Goal: Obtain resource: Obtain resource

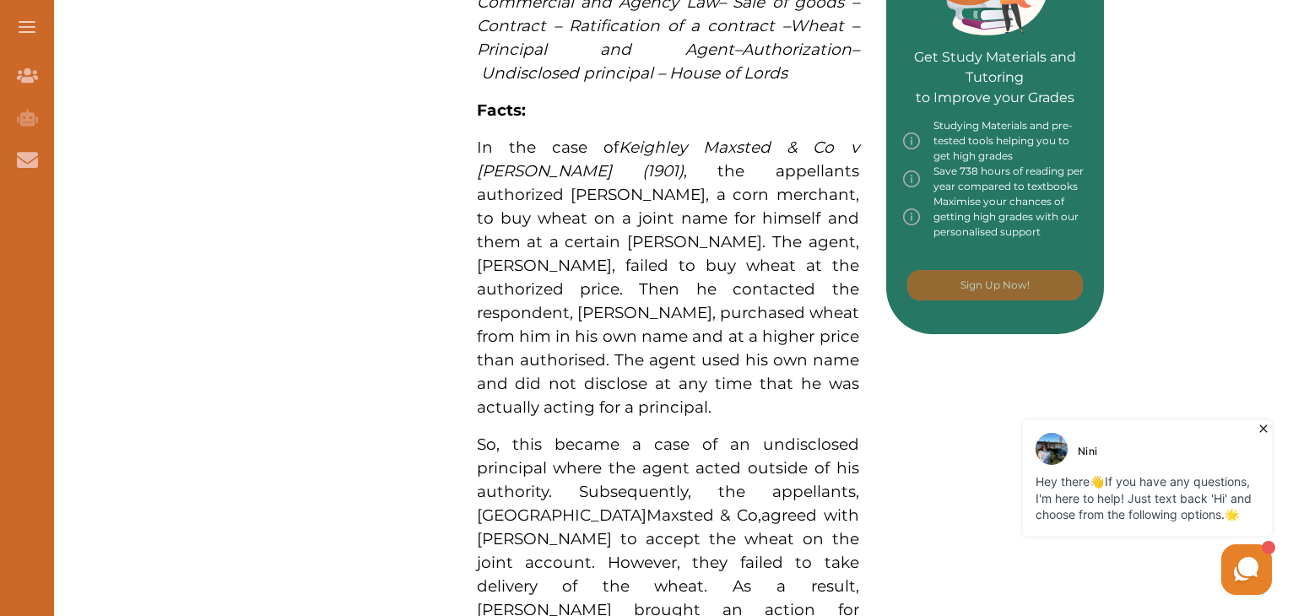
scroll to position [844, 0]
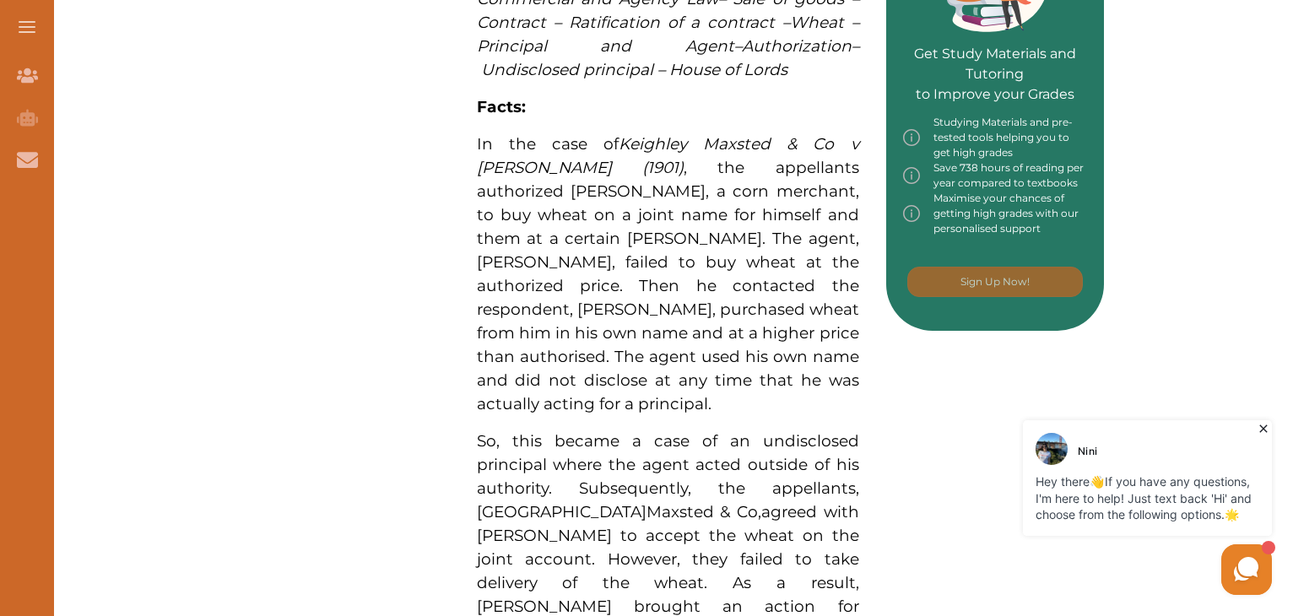
drag, startPoint x: 465, startPoint y: 136, endPoint x: 526, endPoint y: 152, distance: 62.9
click at [526, 152] on div "Keighley Maxsted & Co v [PERSON_NAME] (1901) concerns, inter alia, the issues o…" at bounding box center [668, 511] width 436 height 1970
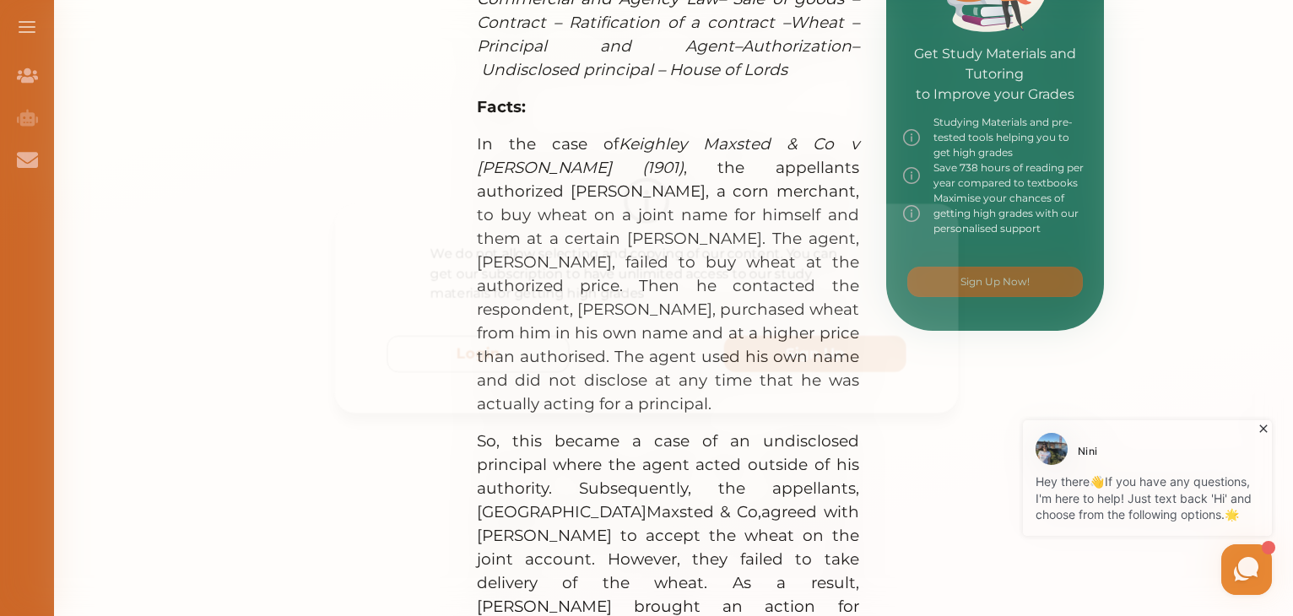
click at [929, 183] on div at bounding box center [646, 196] width 647 height 47
click at [699, 136] on div "We do not allow selecting and copying of our content. You can get our subscript…" at bounding box center [646, 308] width 1293 height 616
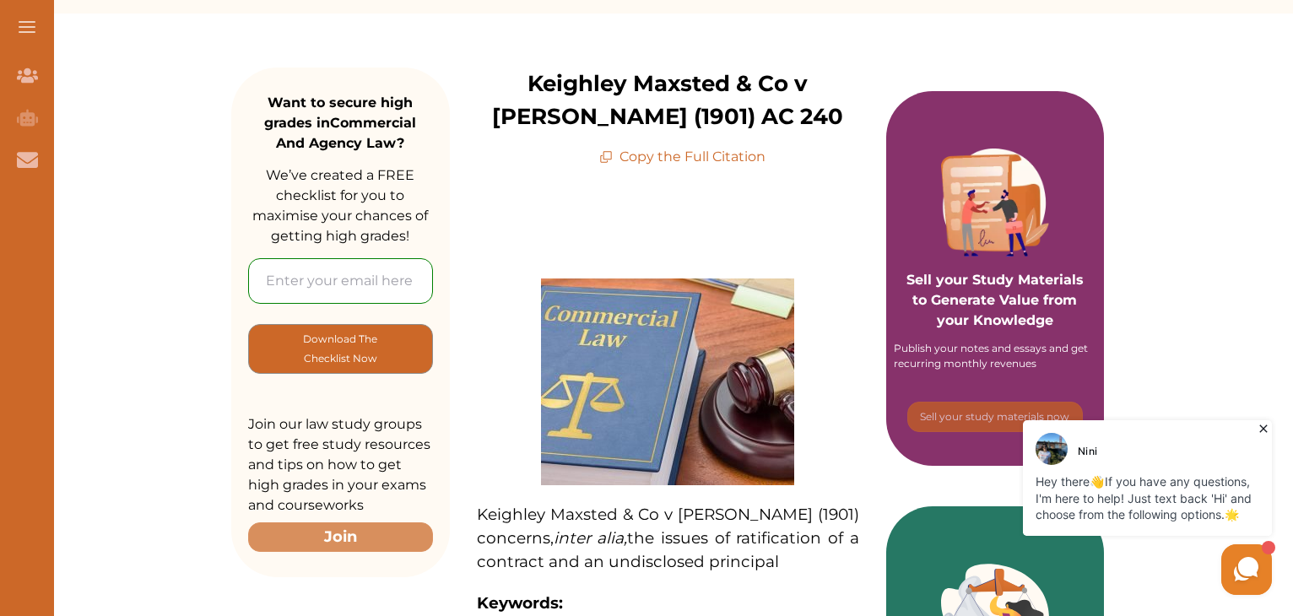
scroll to position [84, 0]
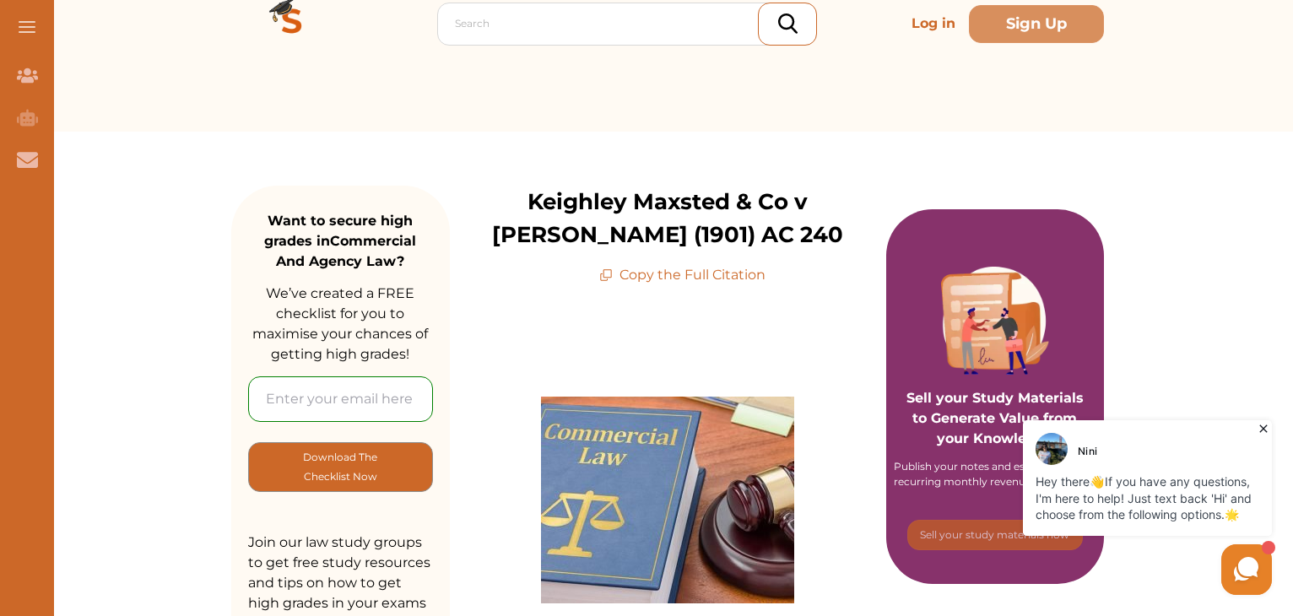
click at [706, 279] on p "Copy the Full Citation" at bounding box center [682, 275] width 166 height 20
click at [706, 278] on p "Copy the Full Citation" at bounding box center [682, 275] width 166 height 20
click at [606, 271] on icon at bounding box center [606, 275] width 14 height 14
click at [608, 284] on p "Copy the Full Citation" at bounding box center [682, 275] width 166 height 20
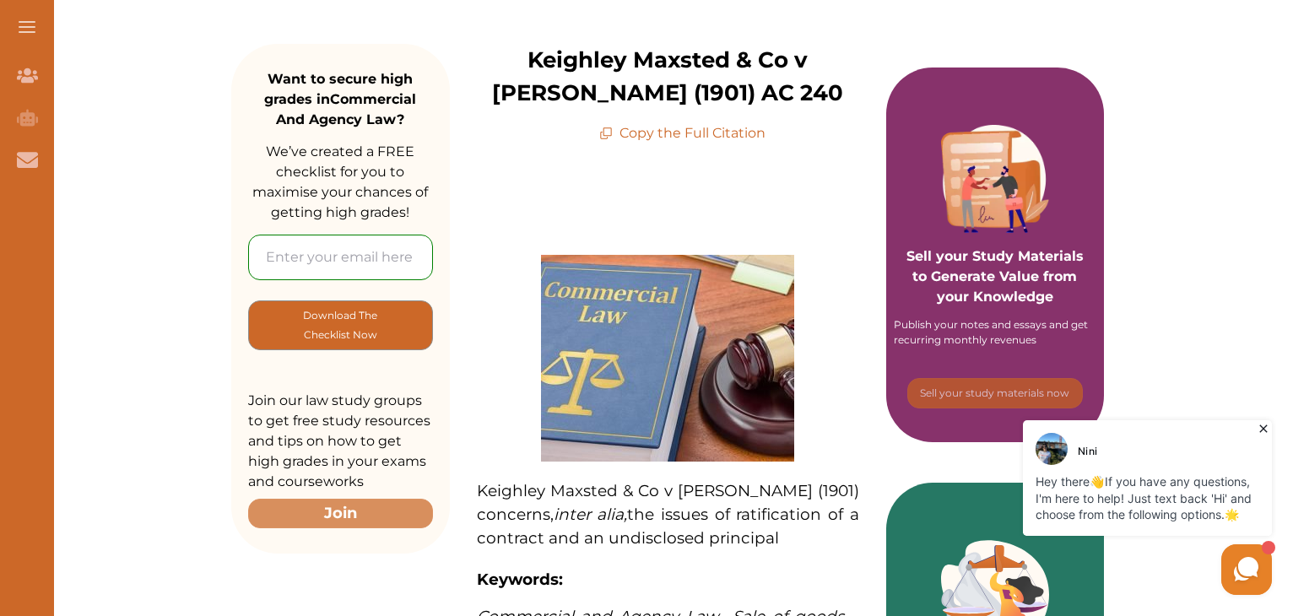
scroll to position [338, 0]
